Goal: Browse casually

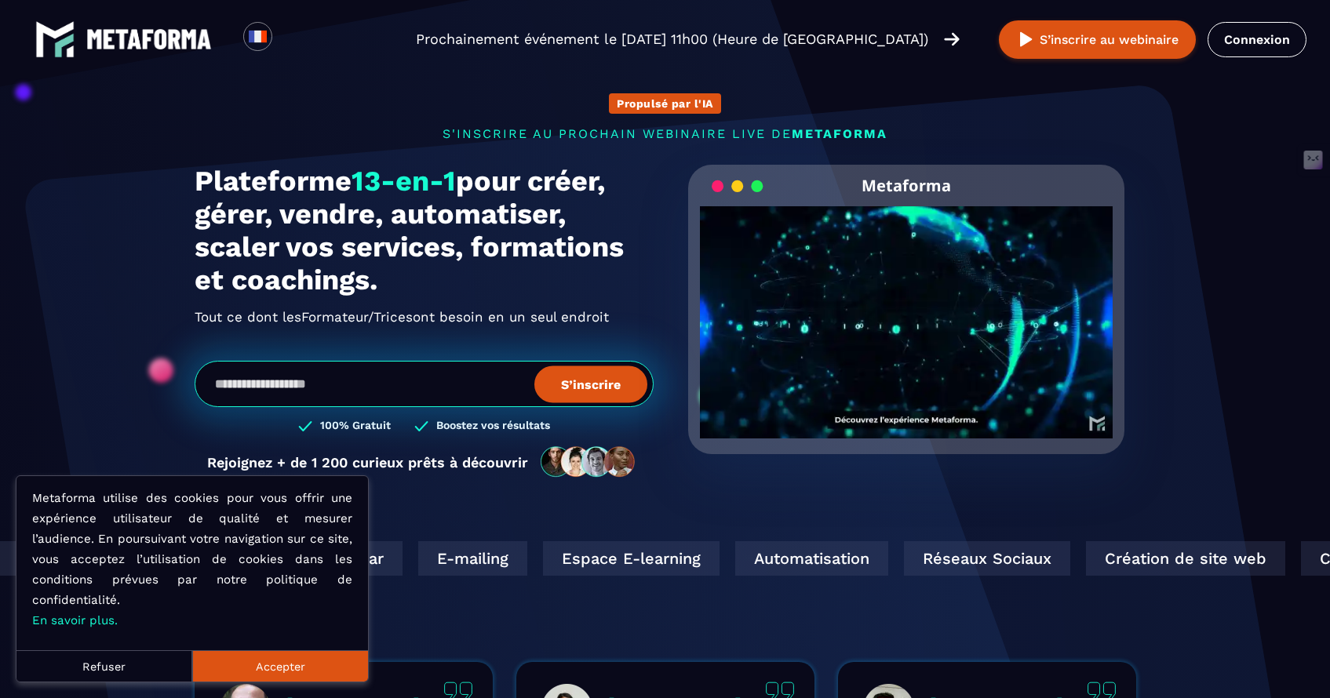
click at [282, 669] on button "Accepter" at bounding box center [280, 666] width 176 height 31
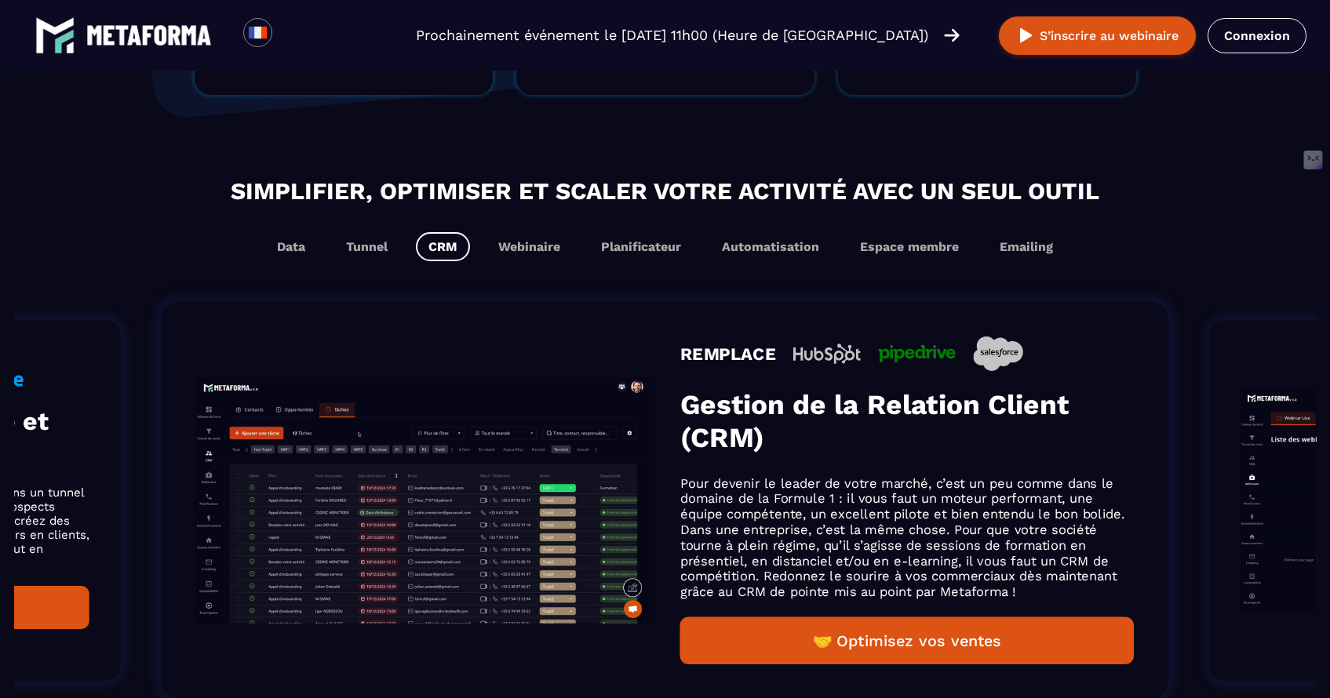
scroll to position [1161, 0]
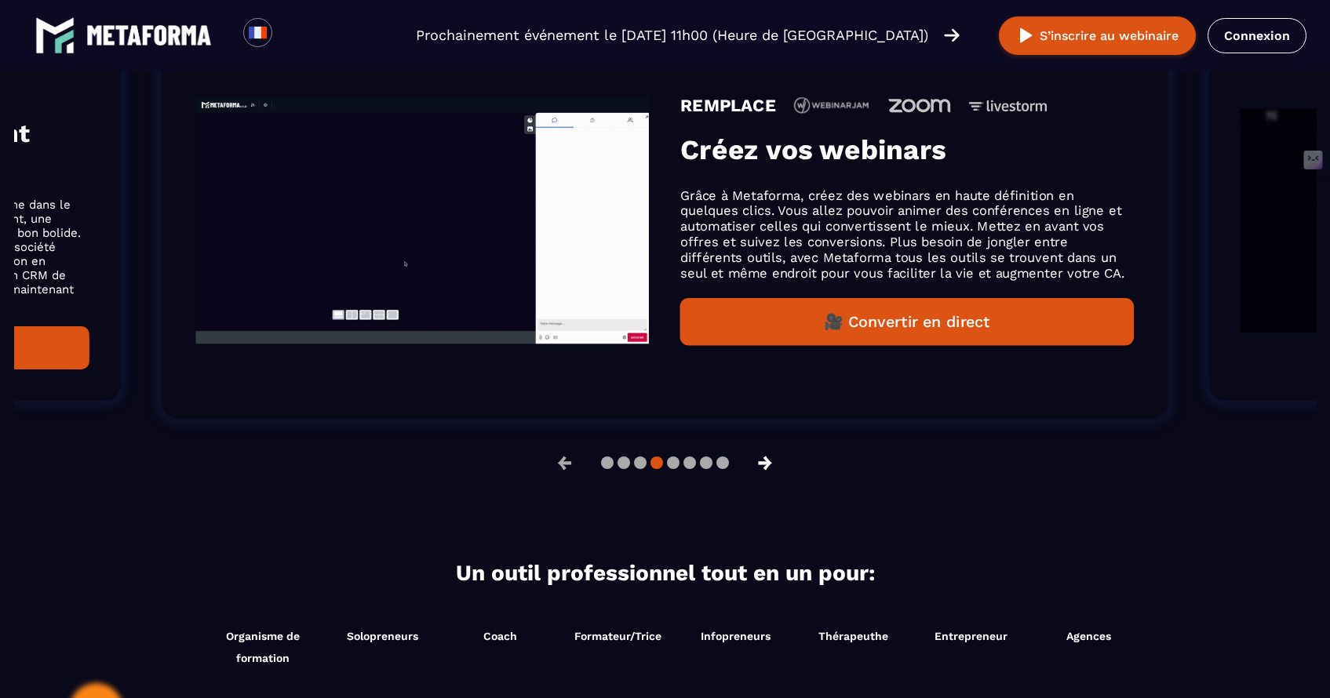
click at [770, 462] on button "→" at bounding box center [765, 463] width 41 height 38
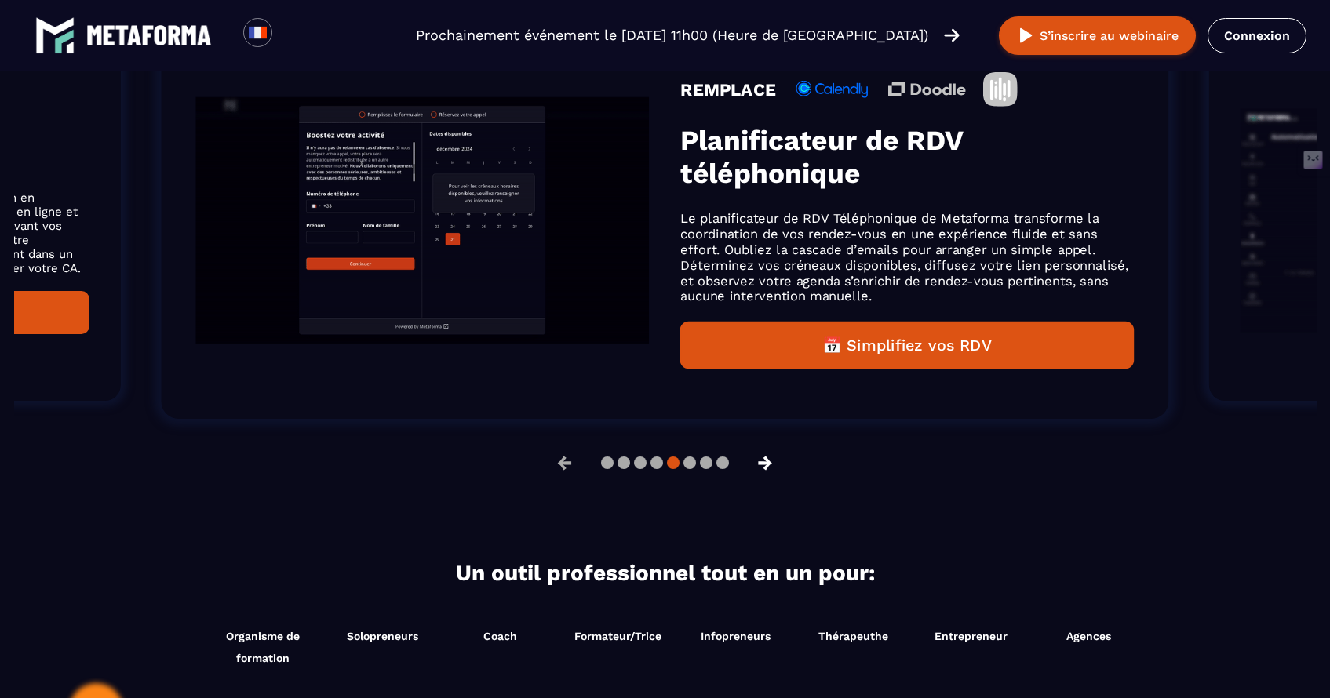
click at [770, 462] on button "→" at bounding box center [765, 463] width 41 height 38
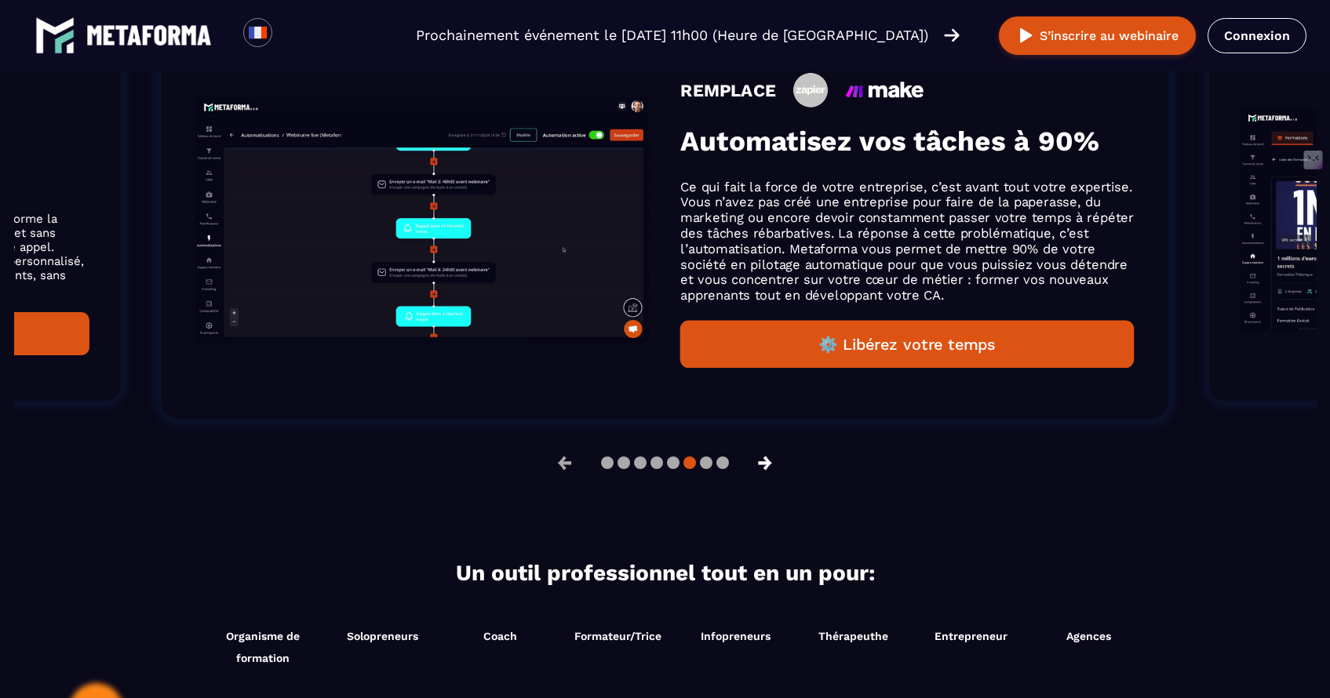
click at [770, 462] on button "→" at bounding box center [765, 463] width 41 height 38
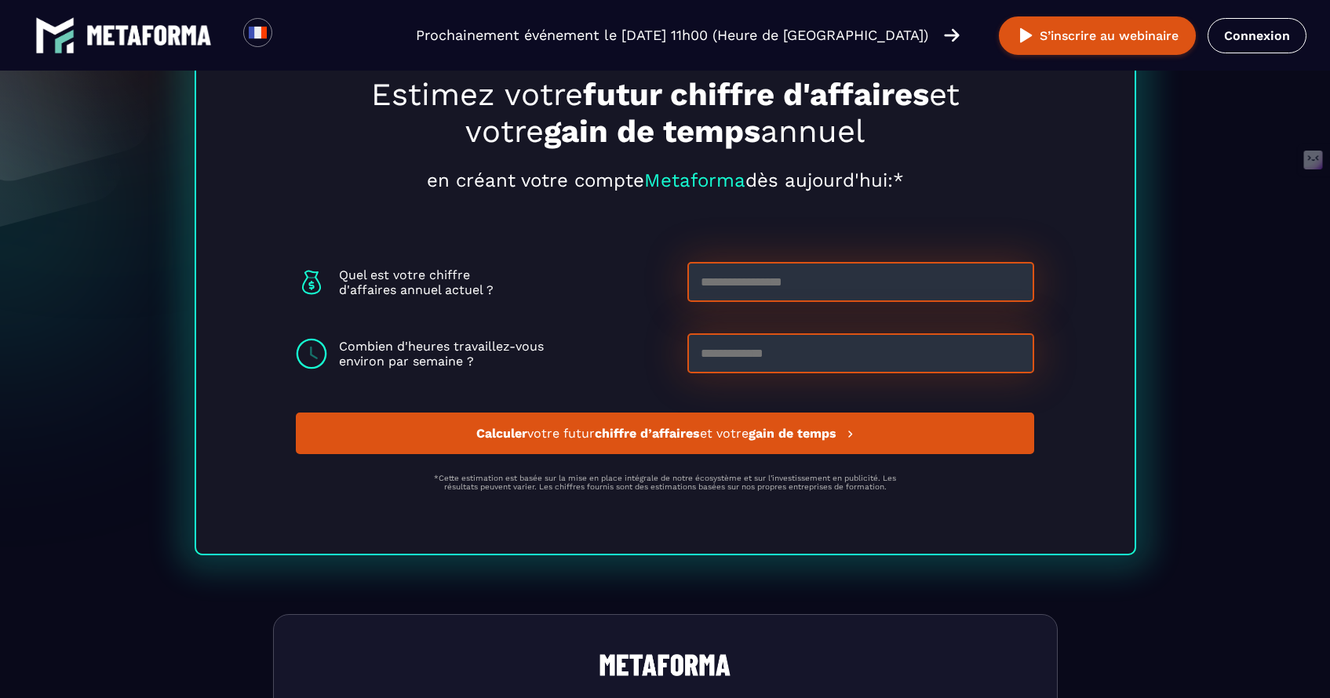
scroll to position [5463, 0]
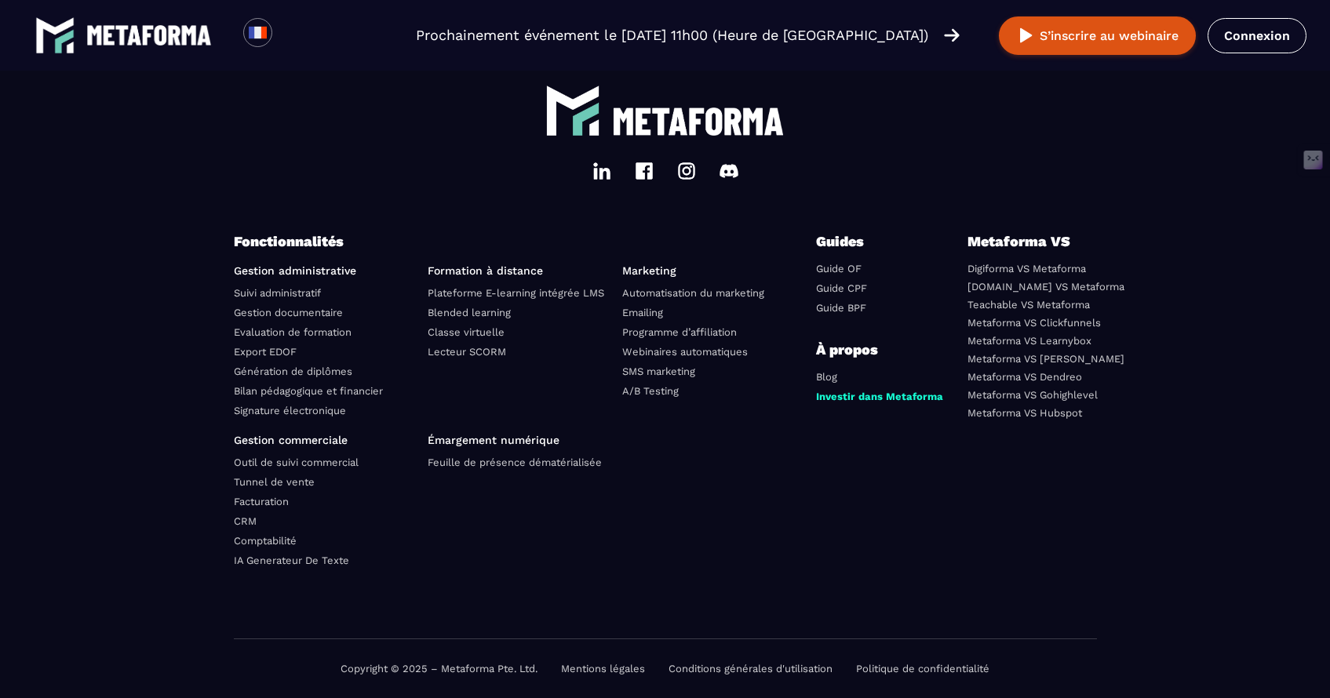
click at [596, 173] on img at bounding box center [601, 171] width 19 height 19
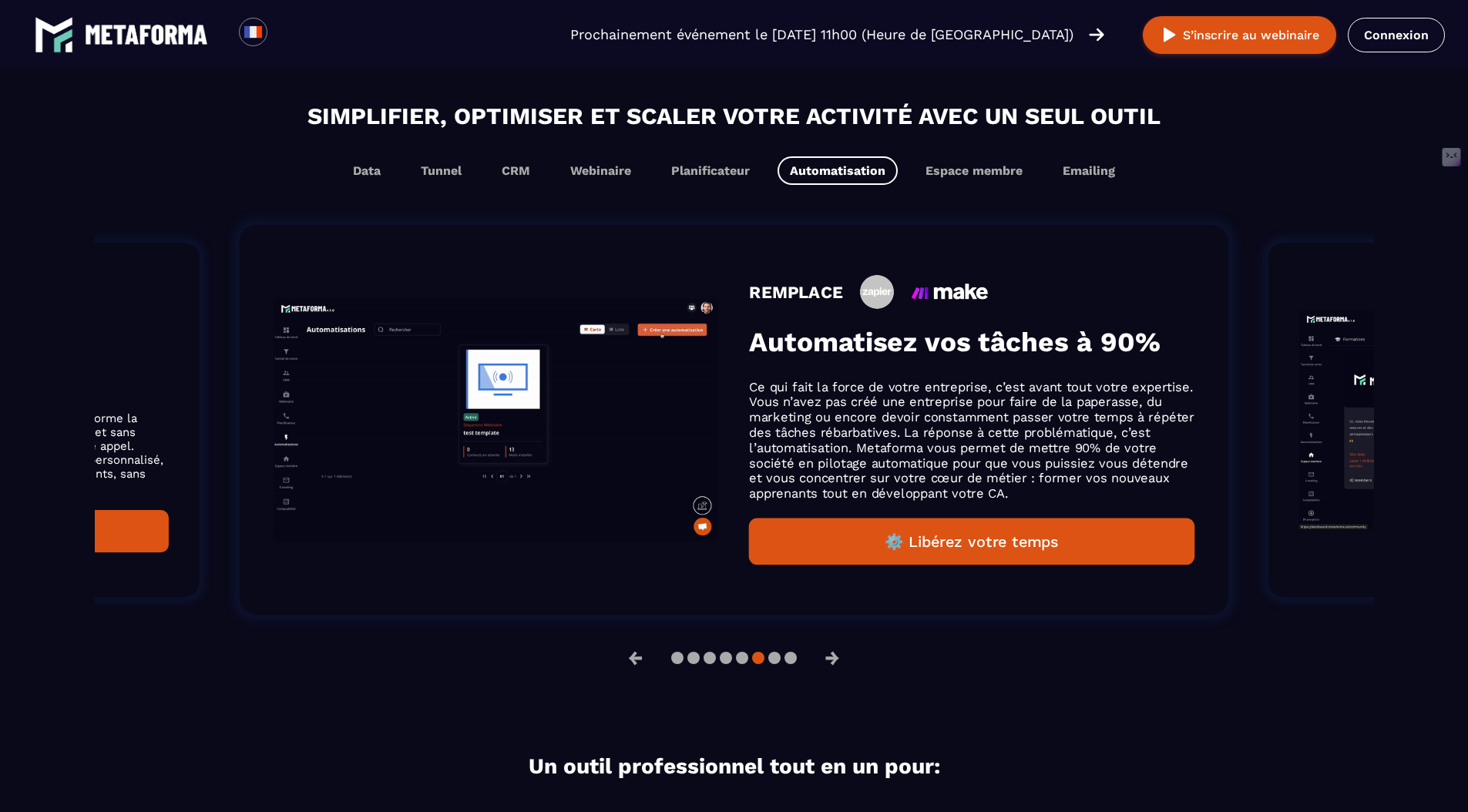
scroll to position [0, 0]
